Goal: Information Seeking & Learning: Find specific fact

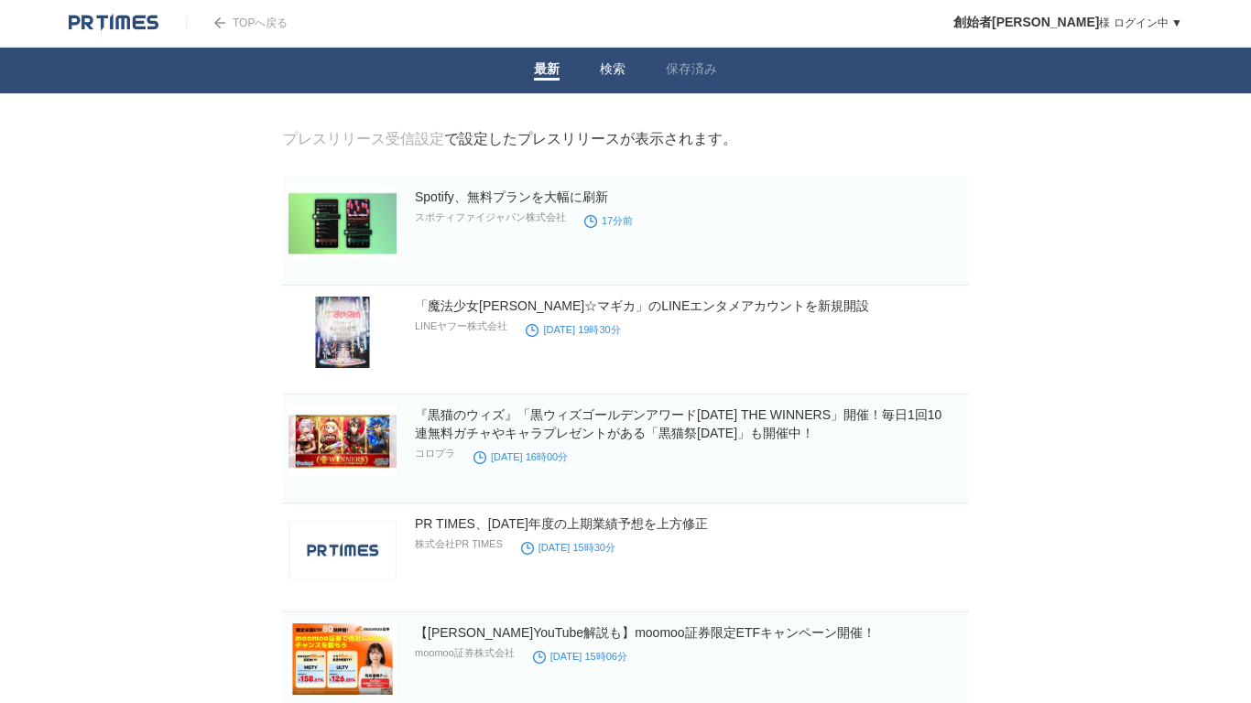
click at [623, 80] on span at bounding box center [613, 79] width 26 height 3
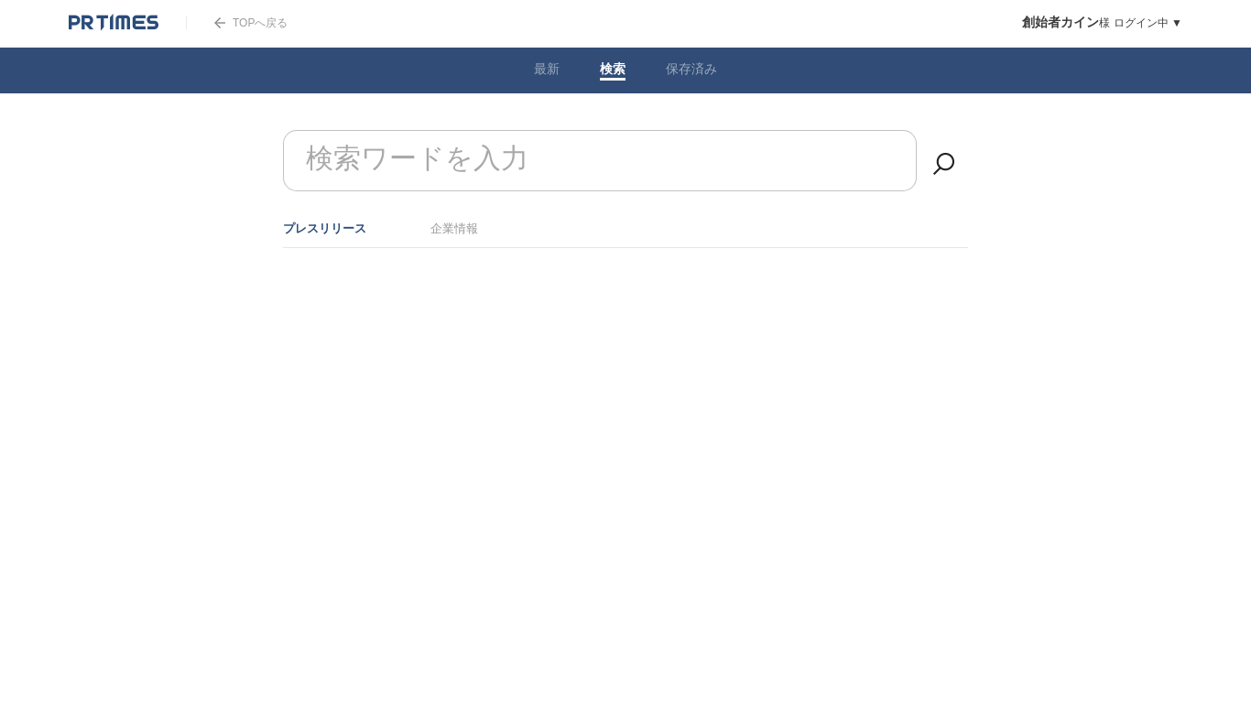
click at [576, 162] on input "検索ワードを入力" at bounding box center [600, 160] width 634 height 61
type input "h"
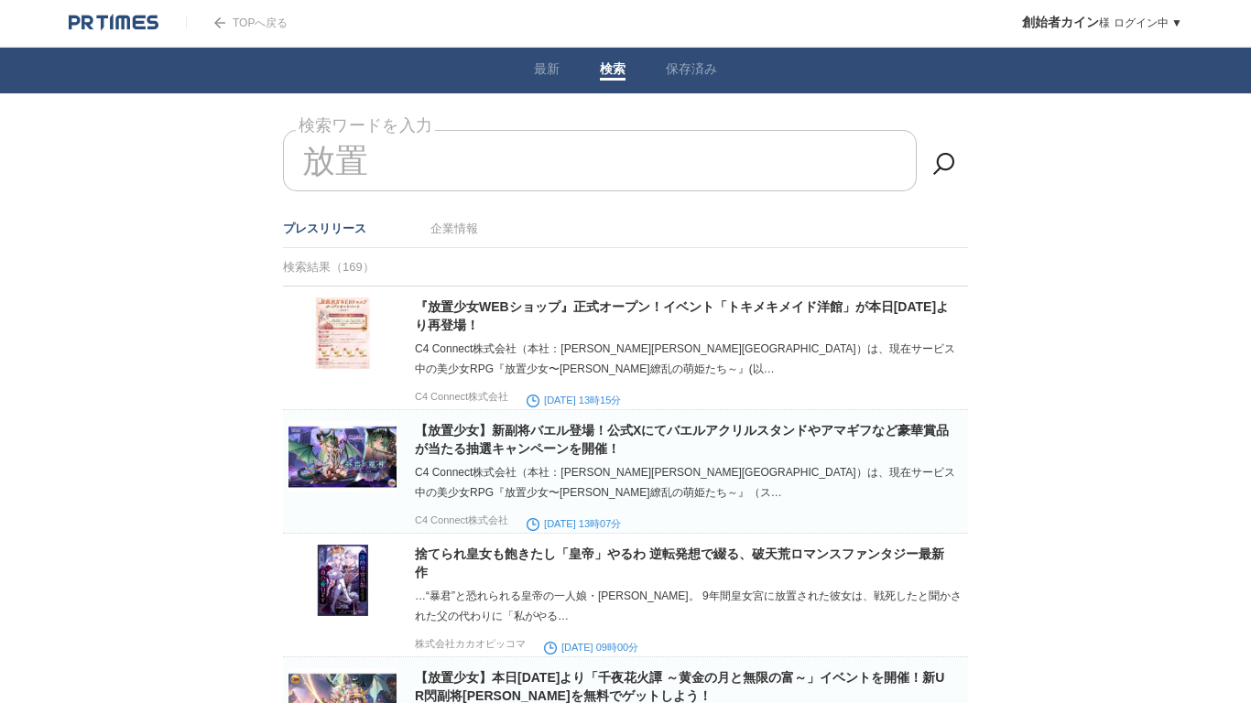
type input "放置"
click at [425, 408] on div "『放置少女WEBショップ』正式オープン！イベント「トキメキメイド洋館」が本日9月9日（火）より再登場！ C4 Connect株式会社（本社：東京都渋谷区）は、…" at bounding box center [689, 354] width 549 height 112
click at [428, 407] on div "『放置少女WEBショップ』正式オープン！イベント「トキメキメイド洋館」が本日9月9日（火）より再登場！ C4 Connect株式会社（本社：東京都渋谷区）は、…" at bounding box center [689, 354] width 549 height 112
click at [375, 325] on img at bounding box center [342, 333] width 108 height 71
